Goal: Task Accomplishment & Management: Complete application form

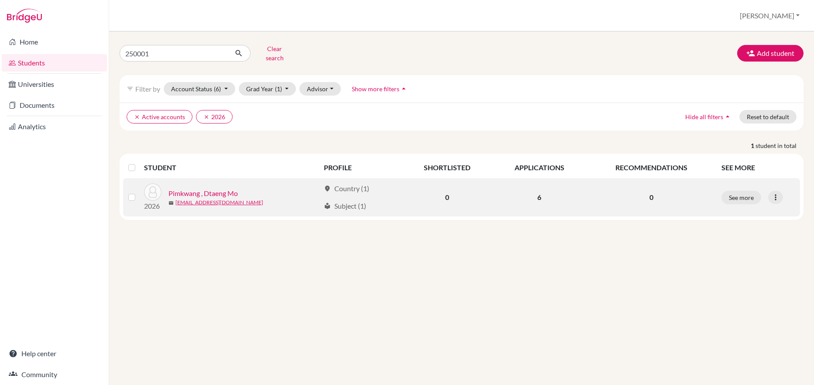
click at [208, 199] on link "250001@ucis.ac.th" at bounding box center [219, 203] width 88 height 8
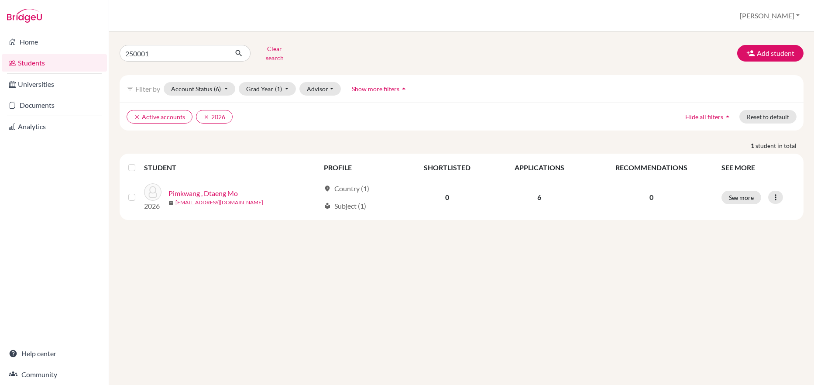
click at [476, 346] on div "250001 Clear search Add student filter_list Filter by Account Status (6) Active…" at bounding box center [461, 207] width 705 height 353
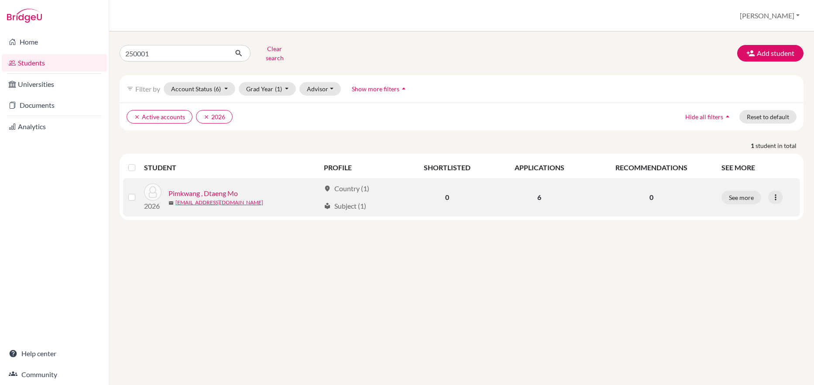
click at [139, 192] on label at bounding box center [139, 192] width 0 height 0
click at [0, 0] on input "checkbox" at bounding box center [0, 0] width 0 height 0
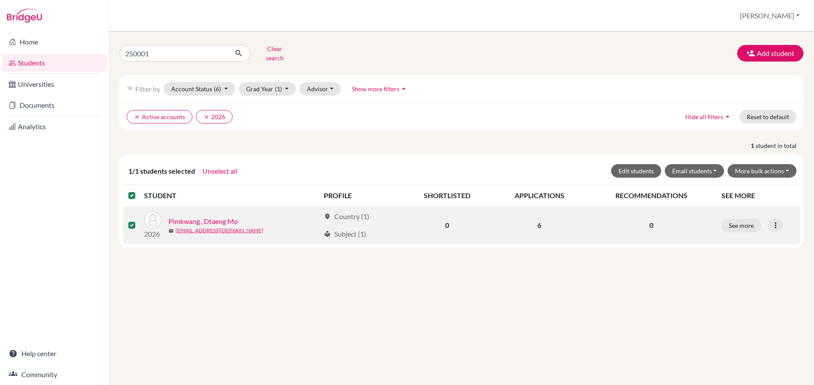
click at [206, 217] on link "Pimkwang , Dtaeng Mo" at bounding box center [202, 221] width 69 height 10
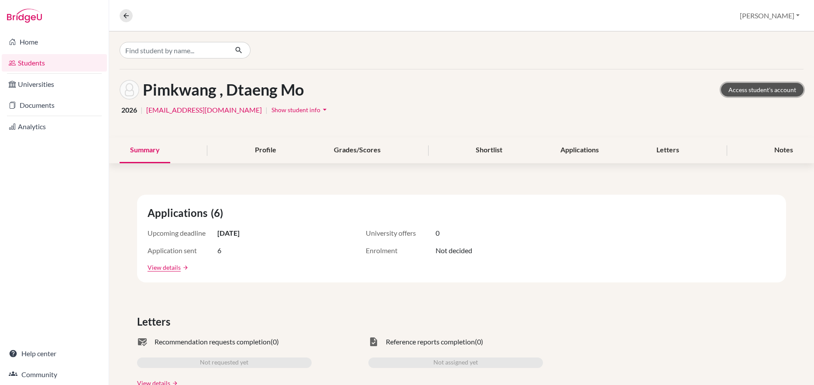
click at [761, 92] on link "Access student's account" at bounding box center [762, 90] width 82 height 14
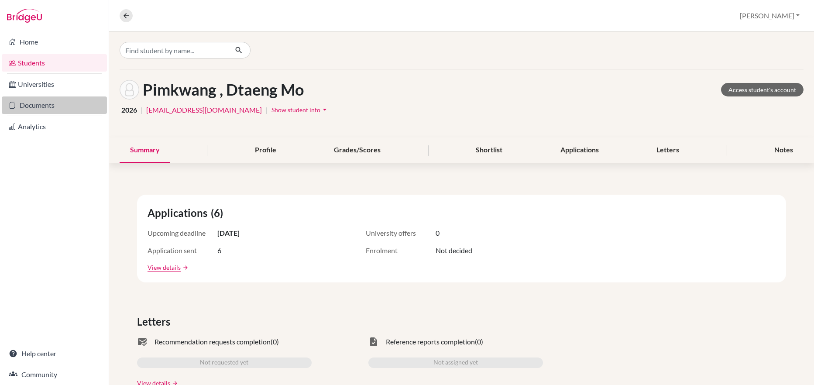
click at [26, 106] on link "Documents" at bounding box center [54, 104] width 105 height 17
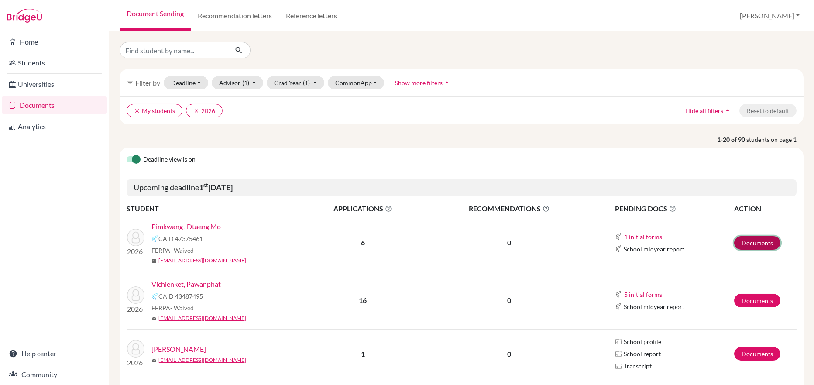
click at [746, 243] on link "Documents" at bounding box center [757, 243] width 46 height 14
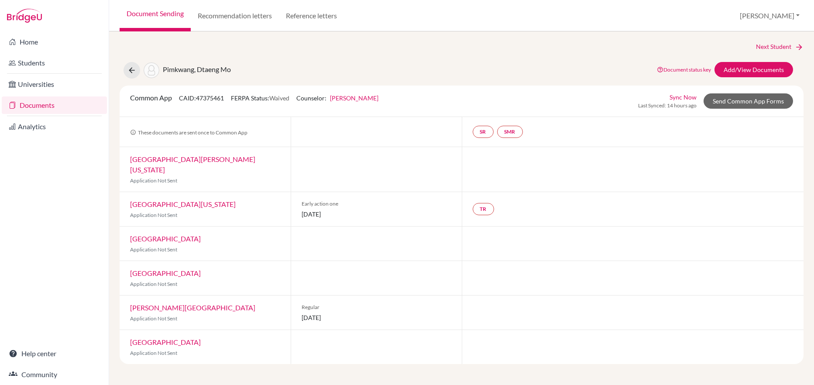
click at [678, 98] on link "Sync Now" at bounding box center [682, 96] width 27 height 9
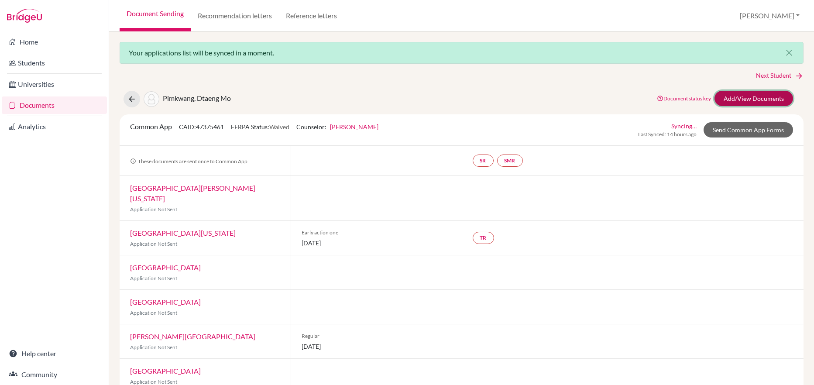
click at [752, 97] on link "Add/View Documents" at bounding box center [753, 98] width 79 height 15
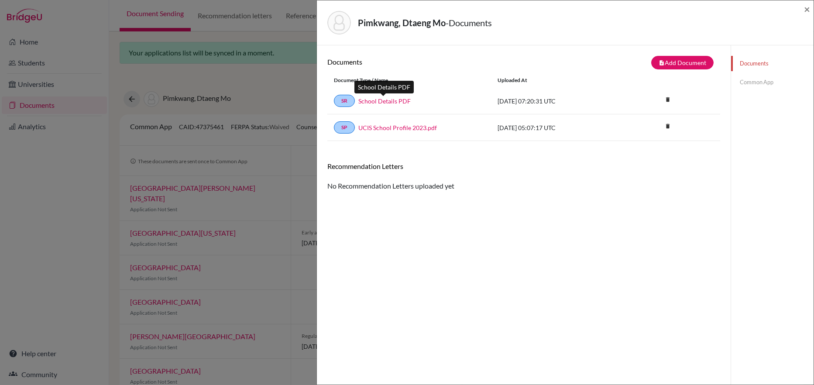
click at [379, 101] on link "School Details PDF" at bounding box center [384, 100] width 52 height 9
click at [750, 82] on link "Common App" at bounding box center [772, 82] width 82 height 15
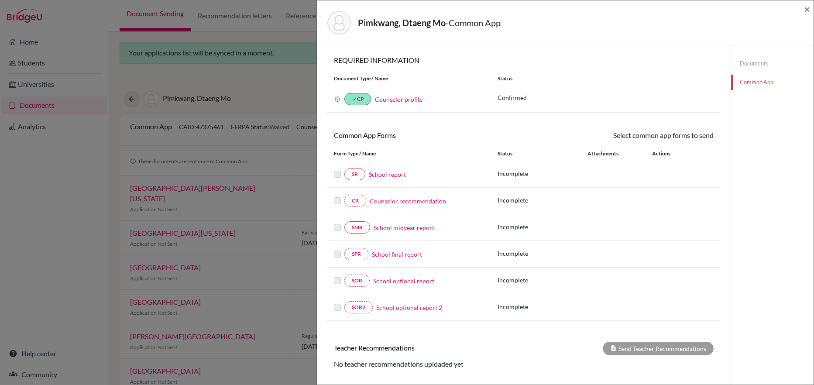
click at [401, 98] on link "Counselor profile" at bounding box center [399, 99] width 48 height 7
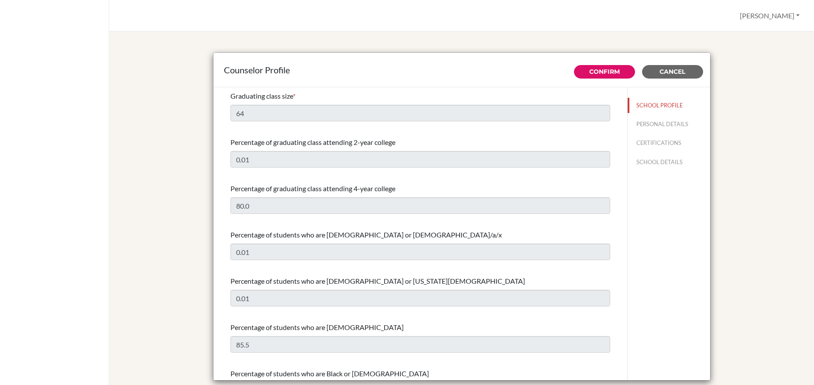
select select "0"
select select "251021"
click at [602, 76] on button "Confirm" at bounding box center [604, 72] width 61 height 14
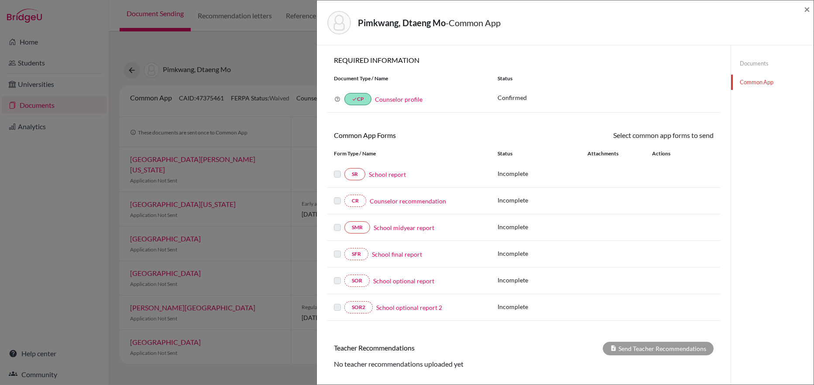
click at [338, 275] on label at bounding box center [337, 275] width 7 height 0
click at [340, 275] on label at bounding box center [337, 275] width 7 height 0
click at [401, 281] on link "School optional report" at bounding box center [403, 280] width 61 height 9
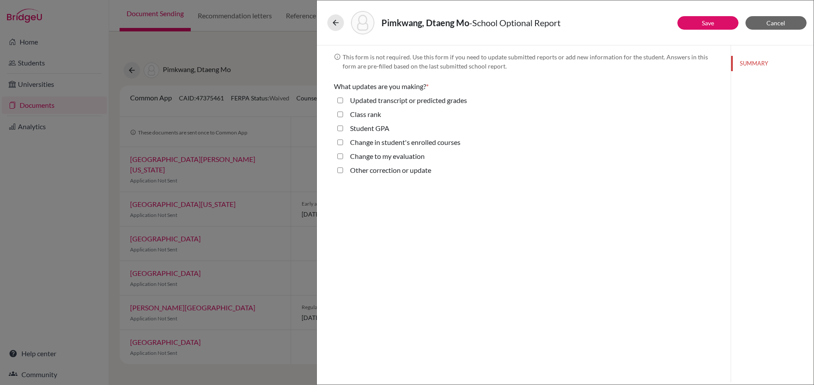
click at [339, 98] on grades "Updated transcript or predicted grades" at bounding box center [340, 100] width 6 height 10
checkbox grades "true"
click at [720, 23] on button "Save" at bounding box center [707, 23] width 61 height 14
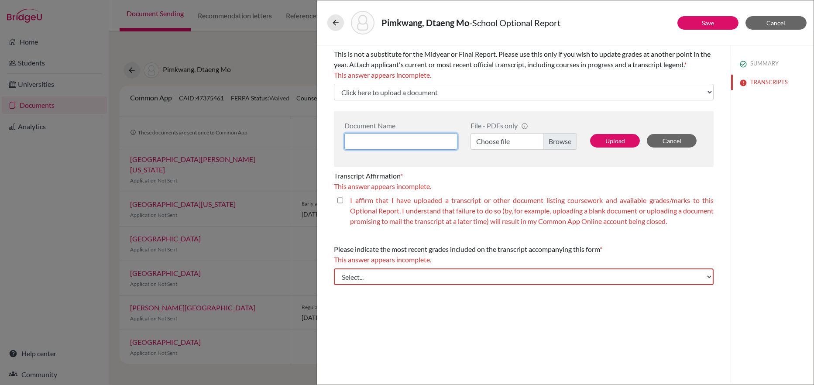
click at [353, 139] on input at bounding box center [400, 141] width 113 height 17
click at [504, 139] on label "Choose file" at bounding box center [523, 141] width 106 height 17
click at [504, 139] on input "Choose file" at bounding box center [523, 141] width 106 height 17
click at [351, 137] on input at bounding box center [400, 141] width 113 height 17
paste input "Kanchaya Pimkwang (Dtaeng Mo)"
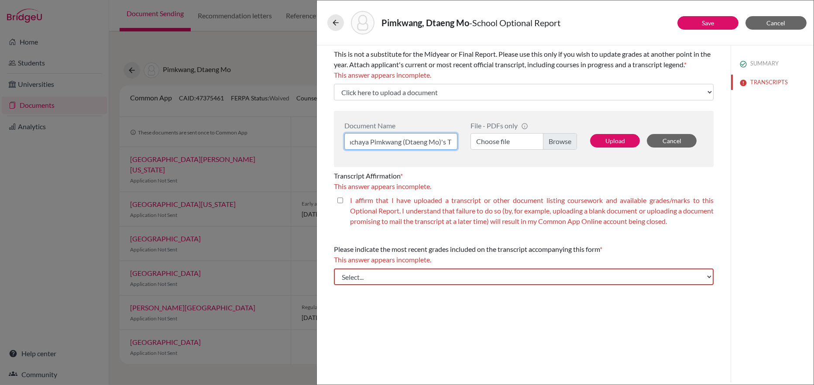
scroll to position [0, 15]
type input "Kanchaya Pimkwang (Dtaeng Mo)'s TR"
click at [557, 141] on label "Choose file" at bounding box center [523, 141] width 106 height 17
click at [557, 141] on input "Choose file" at bounding box center [523, 141] width 106 height 17
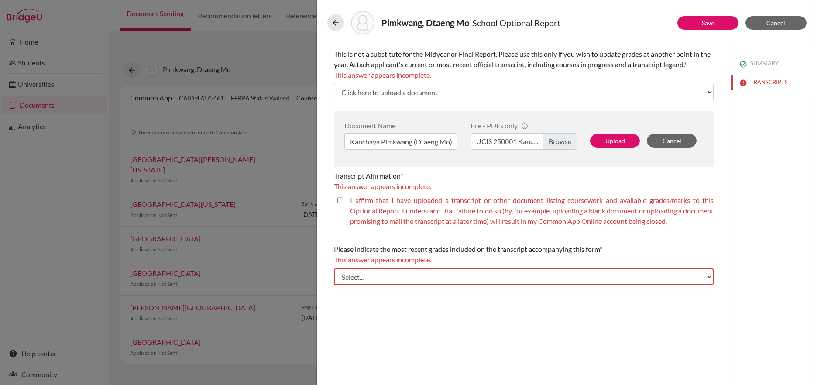
click at [341, 202] on closed\ "I affirm that I have uploaded a transcript or other document listing coursework…" at bounding box center [340, 200] width 6 height 10
checkbox closed\ "true"
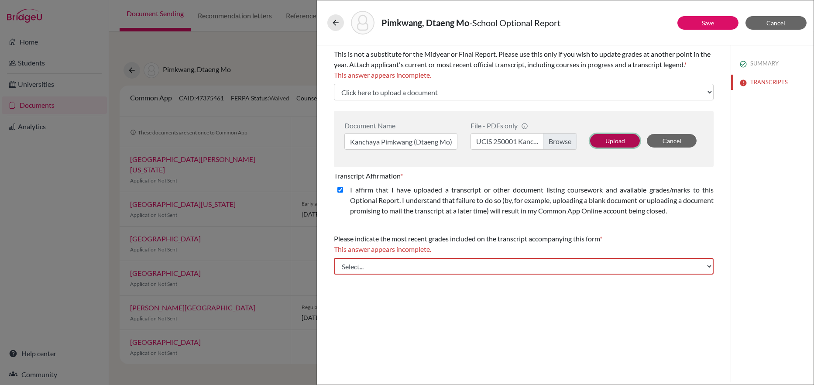
click at [611, 140] on button "Upload" at bounding box center [615, 141] width 50 height 14
select select "679244"
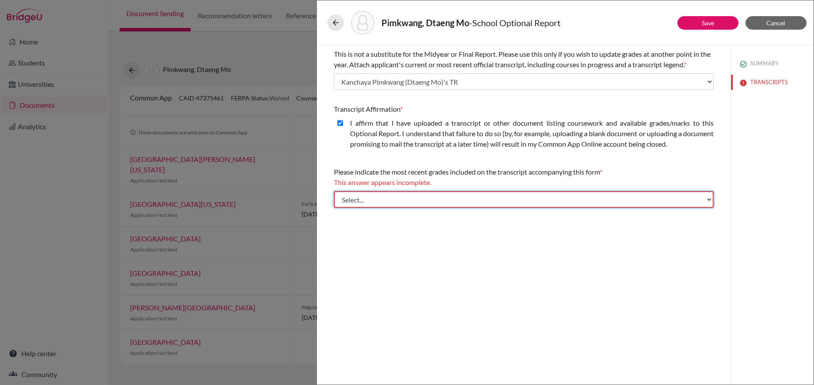
click at [494, 201] on select "Select... Final junior year grades 1st Quarter senior year grades 2nd Quarter/1…" at bounding box center [524, 199] width 380 height 17
select select "0"
click at [334, 191] on select "Select... Final junior year grades 1st Quarter senior year grades 2nd Quarter/1…" at bounding box center [524, 199] width 380 height 17
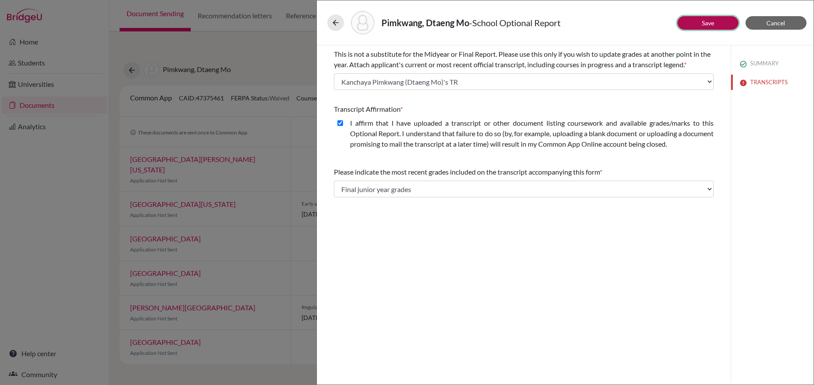
click at [715, 22] on button "Save" at bounding box center [707, 23] width 61 height 14
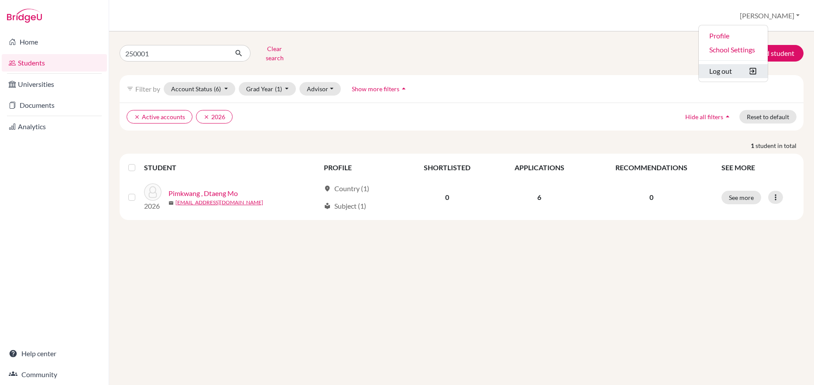
click at [756, 75] on button "Log out" at bounding box center [732, 71] width 69 height 14
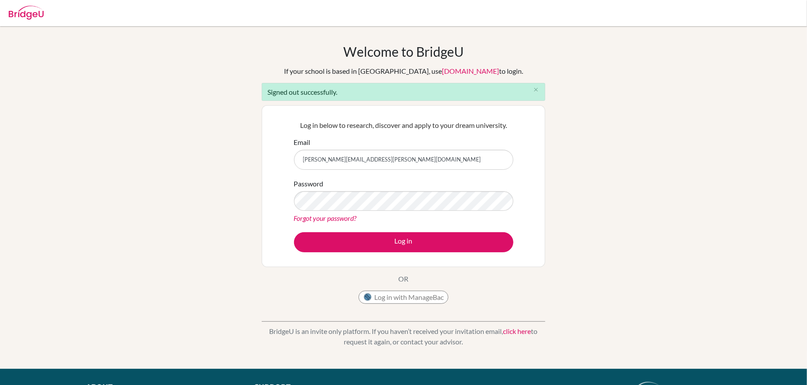
drag, startPoint x: 368, startPoint y: 159, endPoint x: 293, endPoint y: 159, distance: 75.5
click at [293, 159] on div "Log in below to research, discover and apply to your dream university. Email [P…" at bounding box center [403, 186] width 230 height 144
type input "[EMAIL_ADDRESS][DOMAIN_NAME]"
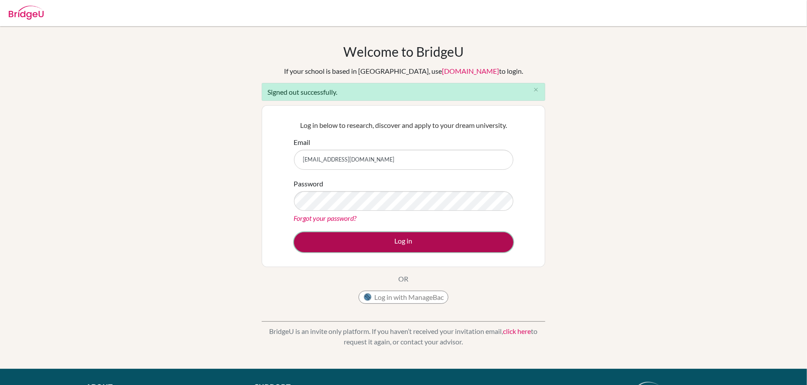
click at [357, 238] on button "Log in" at bounding box center [403, 242] width 219 height 20
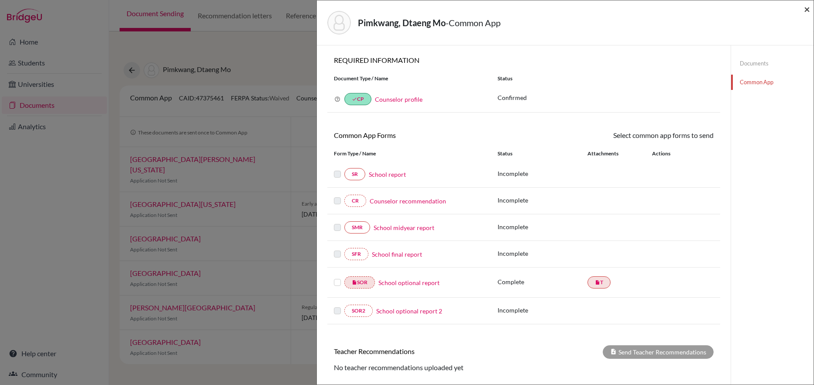
click at [805, 10] on span "×" at bounding box center [807, 9] width 6 height 13
